Goal: Obtain resource: Download file/media

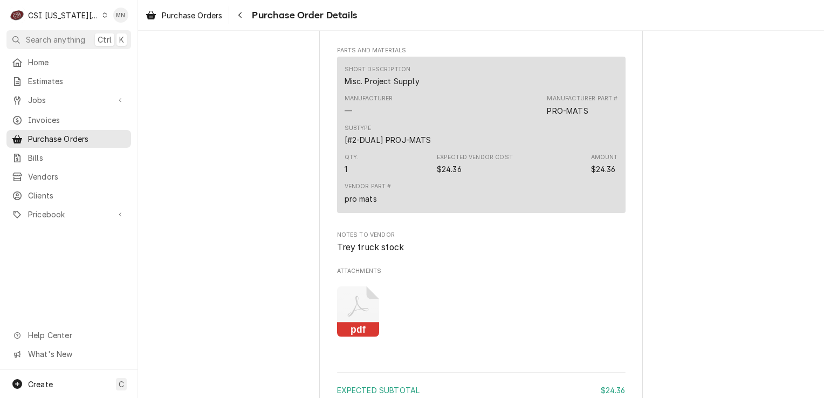
scroll to position [690, 0]
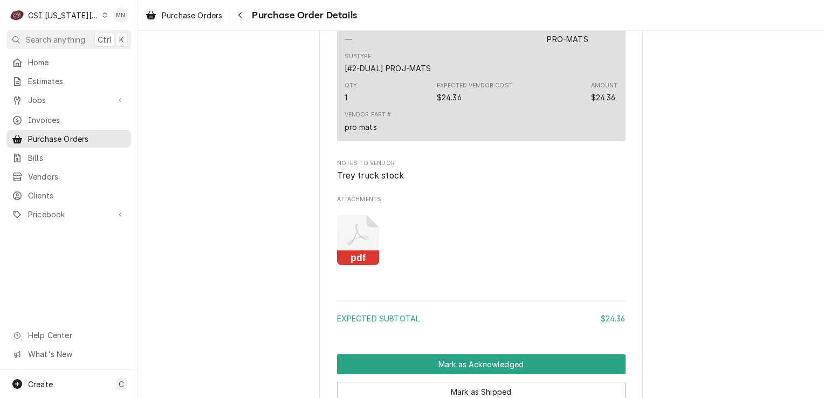
click at [337, 263] on icon "Attachments" at bounding box center [358, 240] width 43 height 51
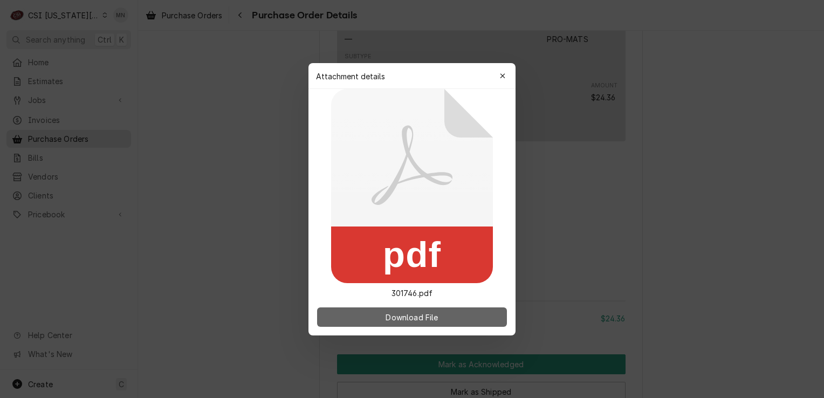
drag, startPoint x: 337, startPoint y: 263, endPoint x: 358, endPoint y: 321, distance: 61.6
click at [358, 321] on button "Download File" at bounding box center [412, 316] width 190 height 19
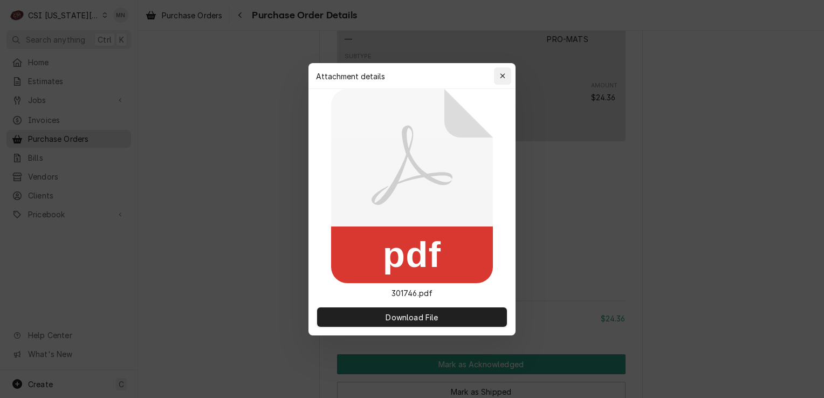
click at [497, 78] on div "button" at bounding box center [502, 76] width 11 height 11
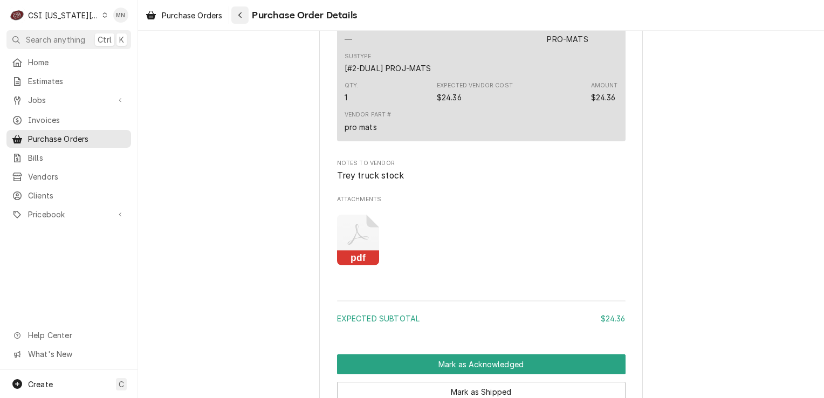
click at [242, 18] on icon "Navigate back" at bounding box center [240, 15] width 5 height 8
